Goal: Task Accomplishment & Management: Manage account settings

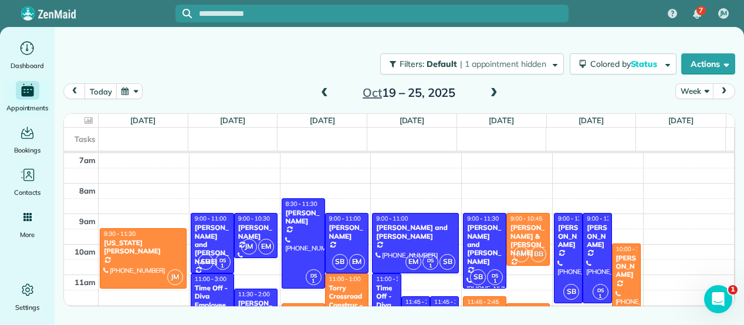
scroll to position [103, 0]
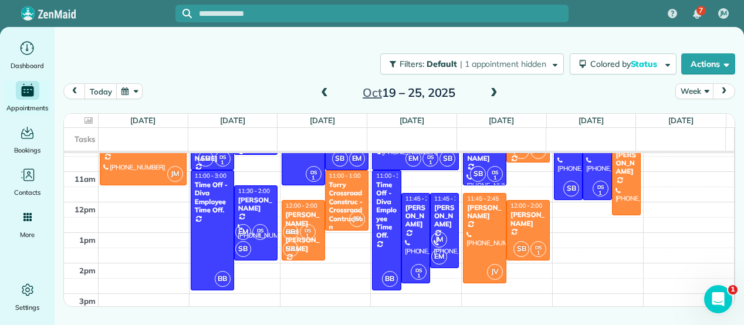
click at [324, 90] on span at bounding box center [324, 93] width 13 height 11
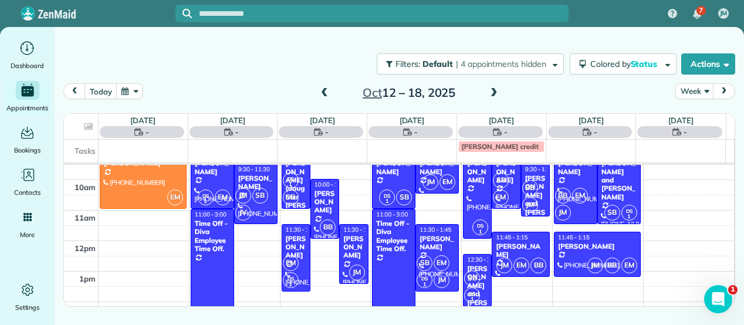
scroll to position [75, 0]
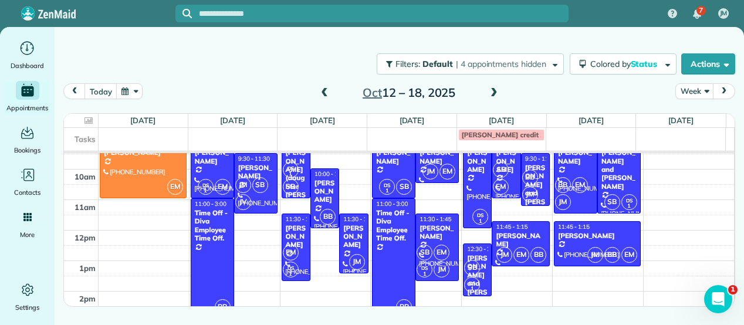
click at [356, 263] on span "JM" at bounding box center [357, 262] width 16 height 16
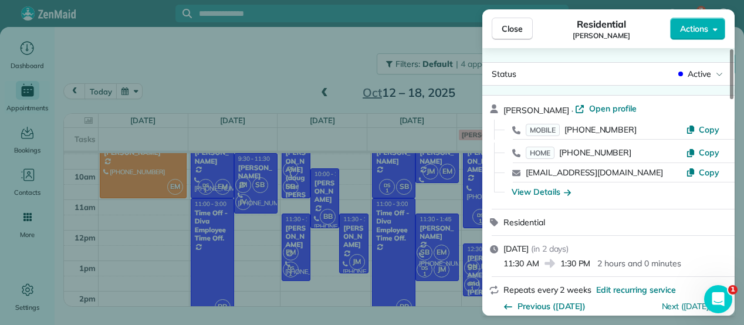
click at [351, 229] on div "Close Residential [PERSON_NAME] Actions Status Active [PERSON_NAME] · Open prof…" at bounding box center [372, 162] width 744 height 325
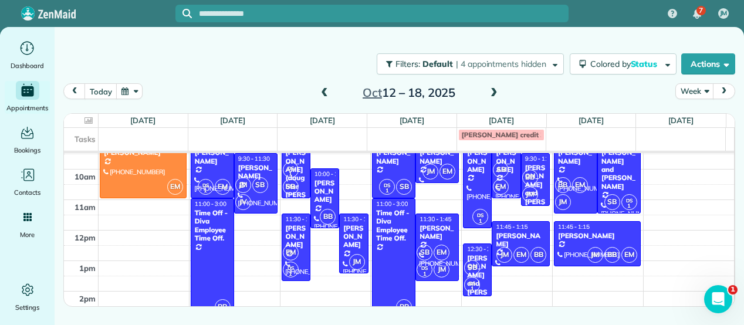
click at [351, 229] on div "[PERSON_NAME]" at bounding box center [354, 236] width 22 height 25
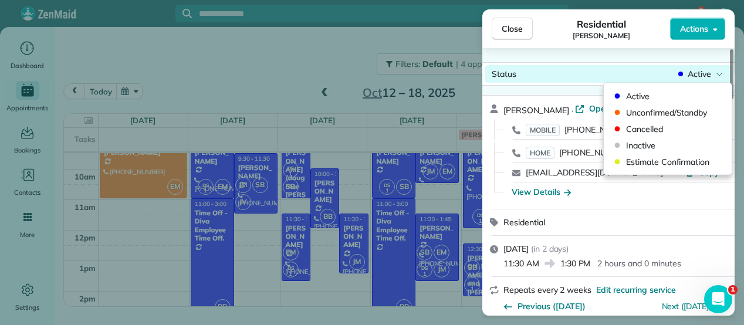
click at [705, 72] on span "Active" at bounding box center [698, 74] width 23 height 12
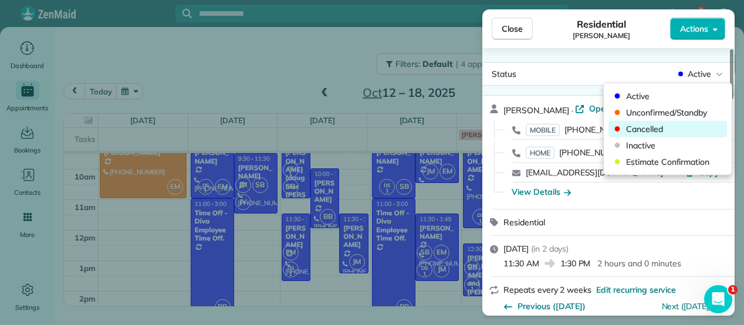
click at [652, 124] on span "Cancelled" at bounding box center [675, 129] width 99 height 12
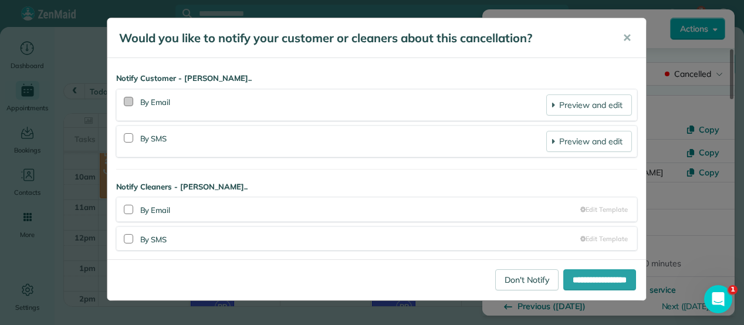
click at [130, 104] on div at bounding box center [128, 101] width 9 height 9
click at [130, 135] on div at bounding box center [128, 137] width 9 height 9
click at [601, 144] on link "Preview and edit" at bounding box center [588, 141] width 85 height 21
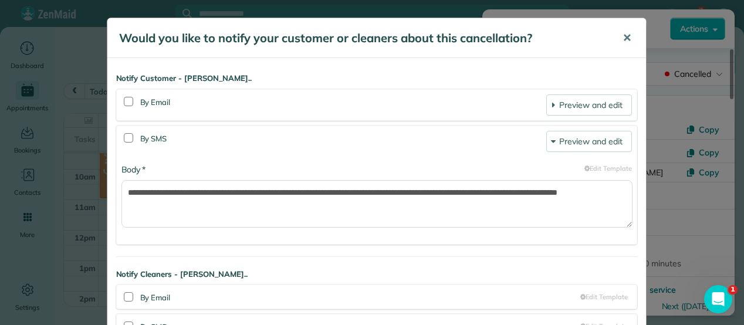
click at [615, 37] on button "✕" at bounding box center [627, 38] width 26 height 28
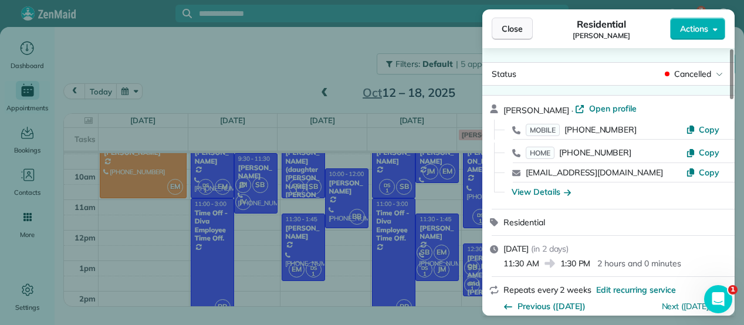
click at [523, 36] on button "Close" at bounding box center [512, 29] width 41 height 22
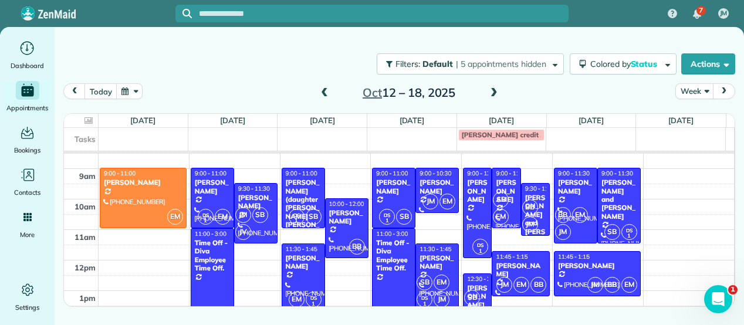
scroll to position [43, 0]
